Goal: Complete application form

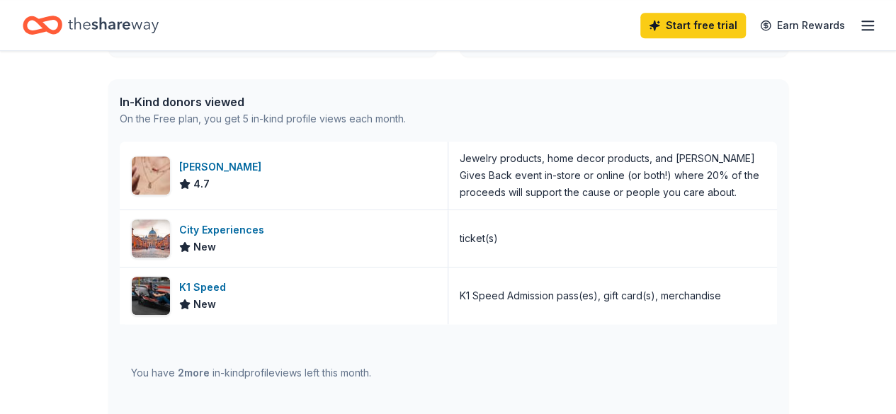
scroll to position [346, 0]
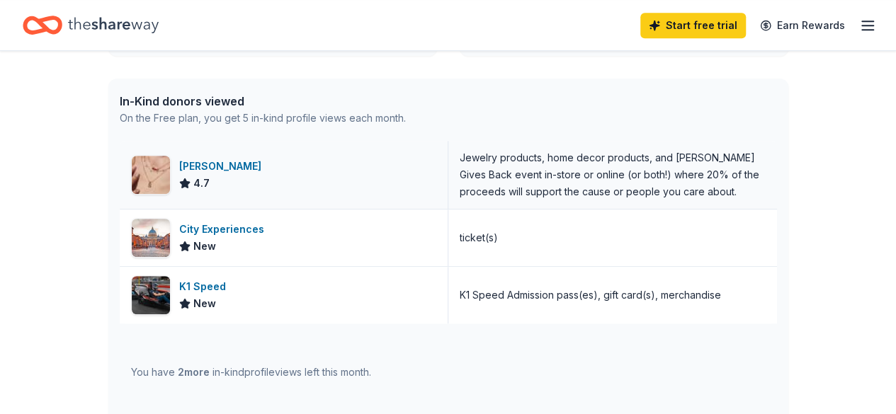
click at [365, 188] on div "[PERSON_NAME] 4.7" at bounding box center [284, 175] width 329 height 68
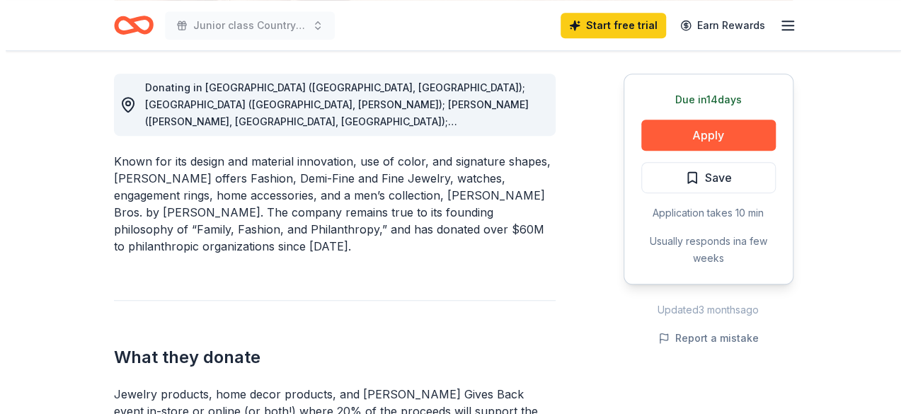
scroll to position [345, 0]
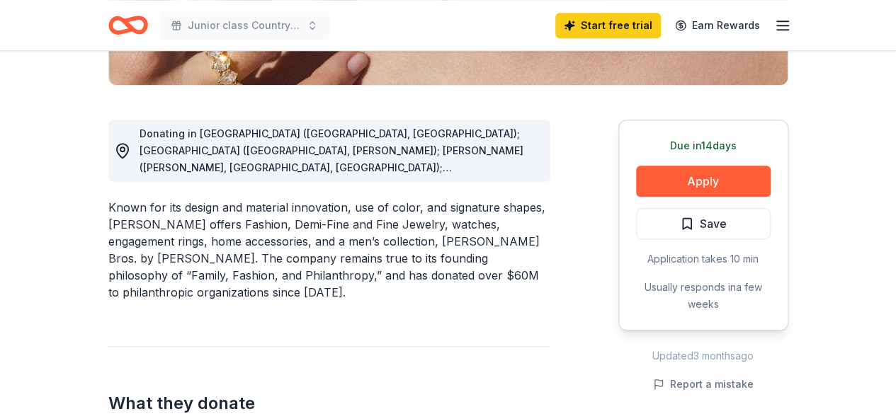
click at [409, 145] on span "Donating in [GEOGRAPHIC_DATA] ([GEOGRAPHIC_DATA], [GEOGRAPHIC_DATA]); [GEOGRAPH…" at bounding box center [332, 311] width 384 height 369
click at [685, 175] on button "Apply" at bounding box center [703, 181] width 135 height 31
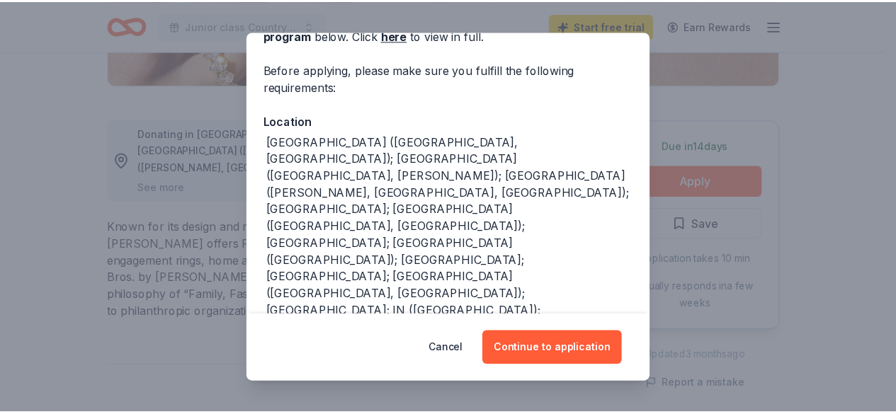
scroll to position [91, 0]
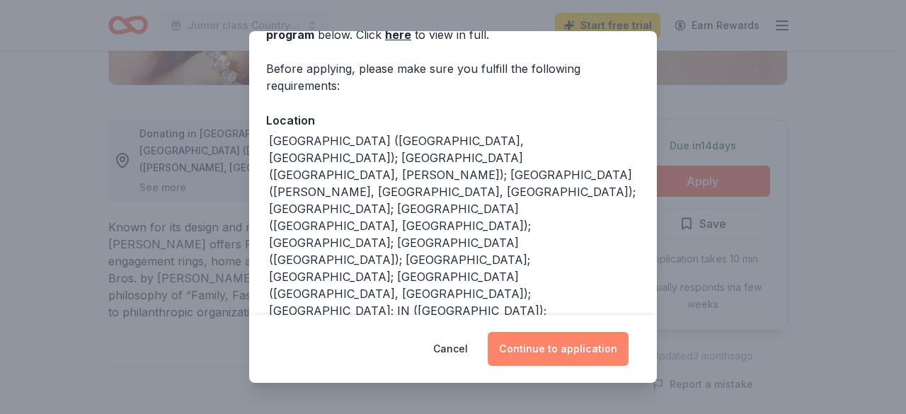
click at [539, 358] on button "Continue to application" at bounding box center [558, 349] width 141 height 34
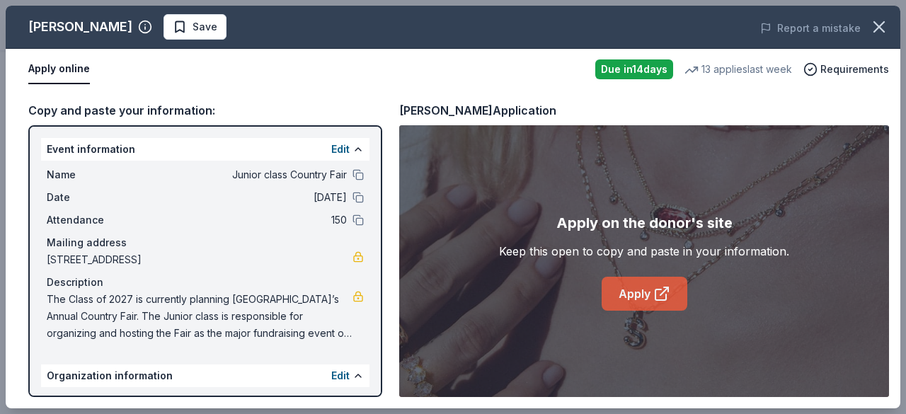
click at [634, 302] on link "Apply" at bounding box center [645, 294] width 86 height 34
click at [880, 25] on icon "button" at bounding box center [880, 27] width 20 height 20
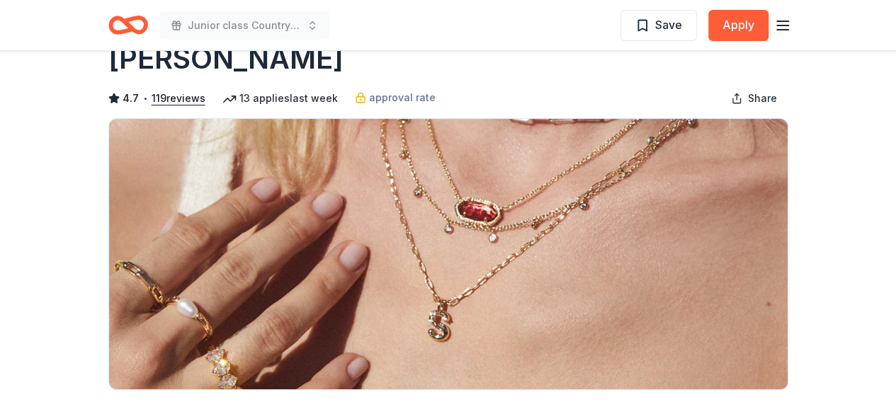
scroll to position [0, 0]
